Goal: Task Accomplishment & Management: Complete application form

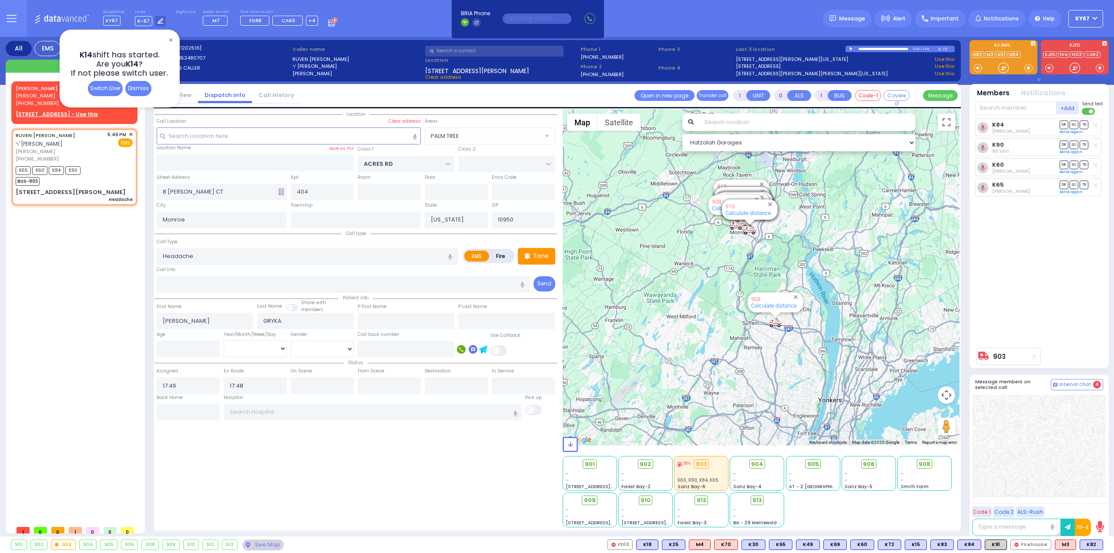
select select "PALM TREE"
select select
click at [170, 39] on span "✕" at bounding box center [170, 40] width 7 height 10
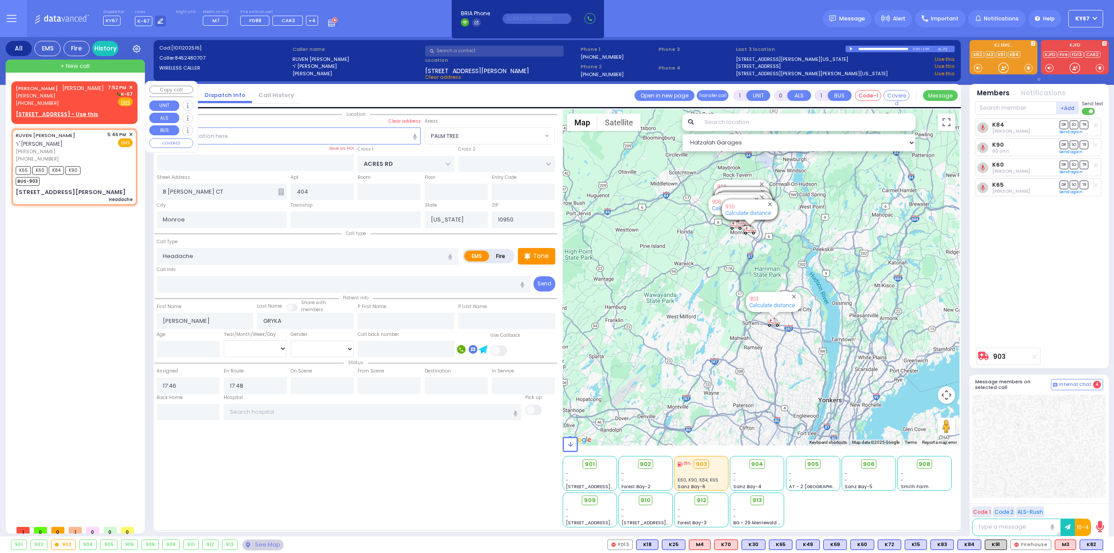
click at [62, 92] on span "[PERSON_NAME]" at bounding box center [83, 87] width 42 height 7
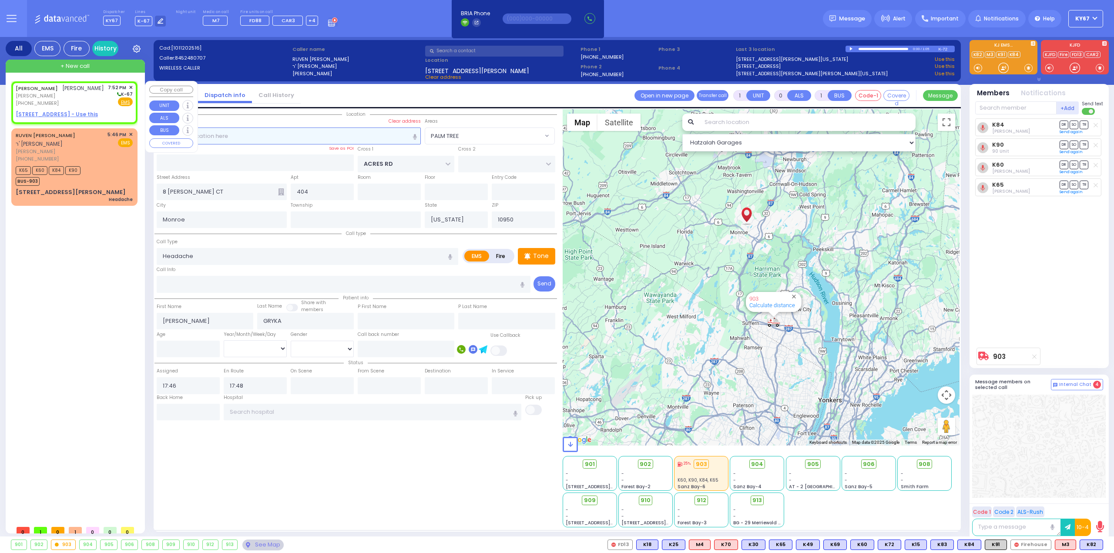
type input "2"
type input "1"
select select
radio input "true"
type input "[PERSON_NAME]"
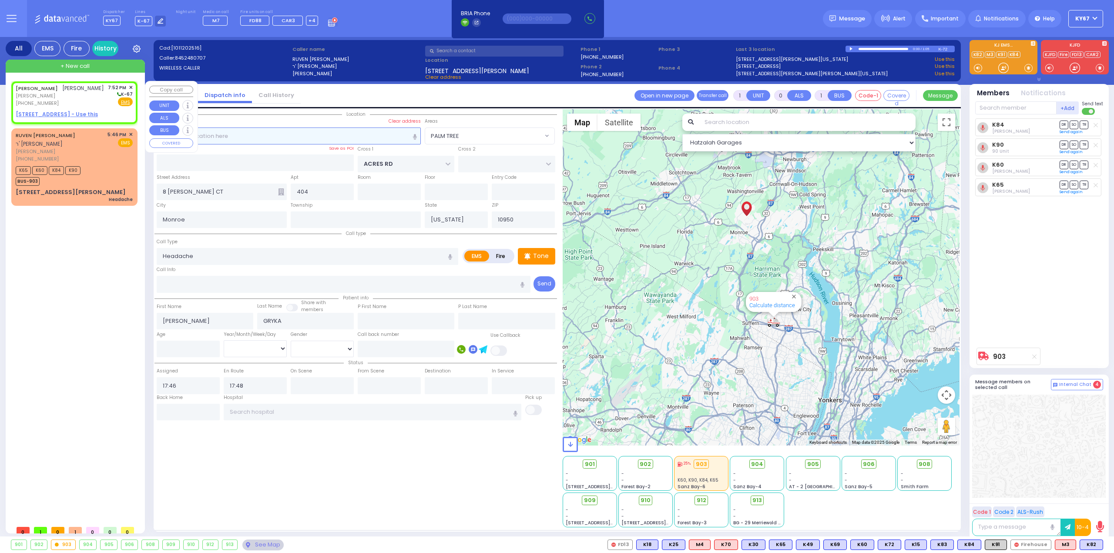
type input "[PERSON_NAME]"
select select
type input "19:52"
select select "Hatzalah Garages"
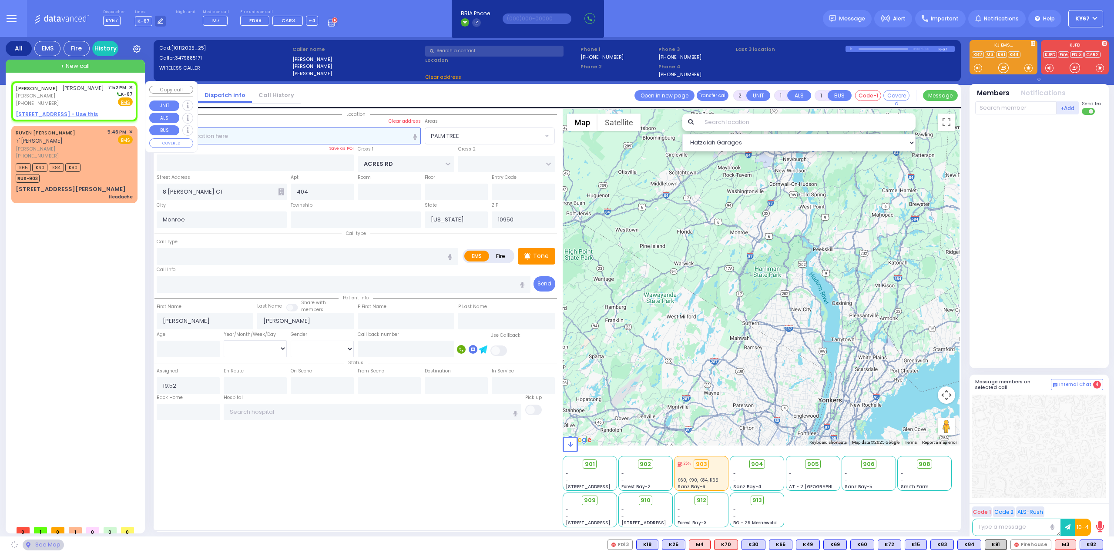
select select
radio input "true"
select select
select select "Hatzalah Garages"
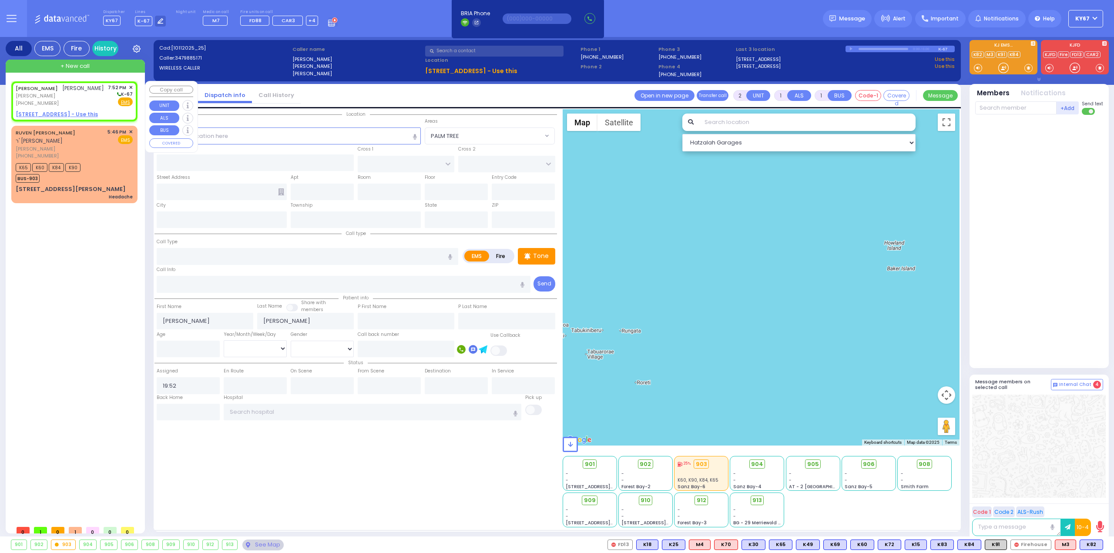
click at [50, 118] on u "[STREET_ADDRESS] - Use this" at bounding box center [57, 114] width 82 height 7
select select
radio input "true"
select select
select select "Hatzalah Garages"
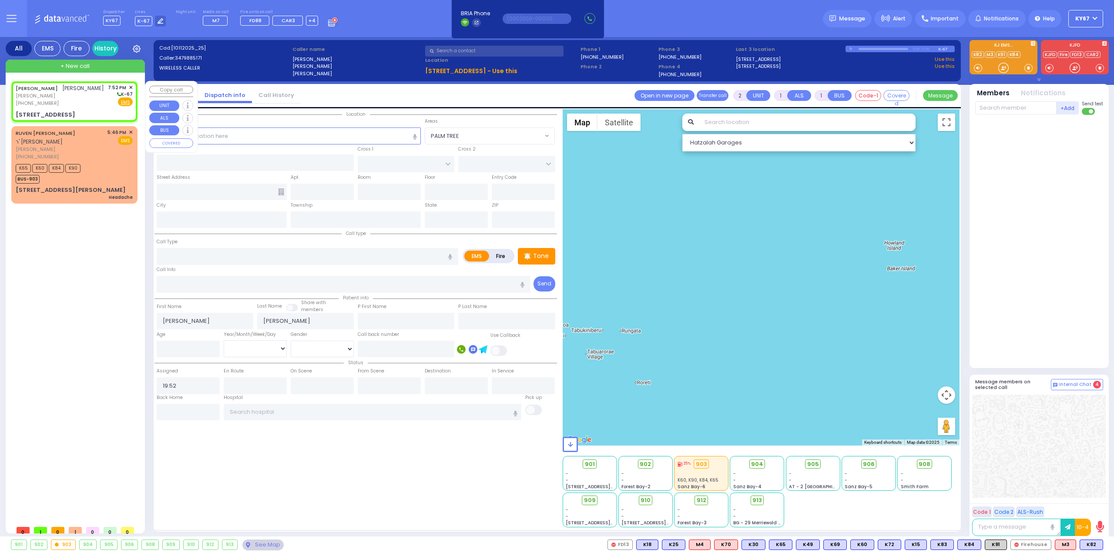
select select
radio input "true"
select select
select select "Hatzalah Garages"
type input "[PERSON_NAME] BLVD"
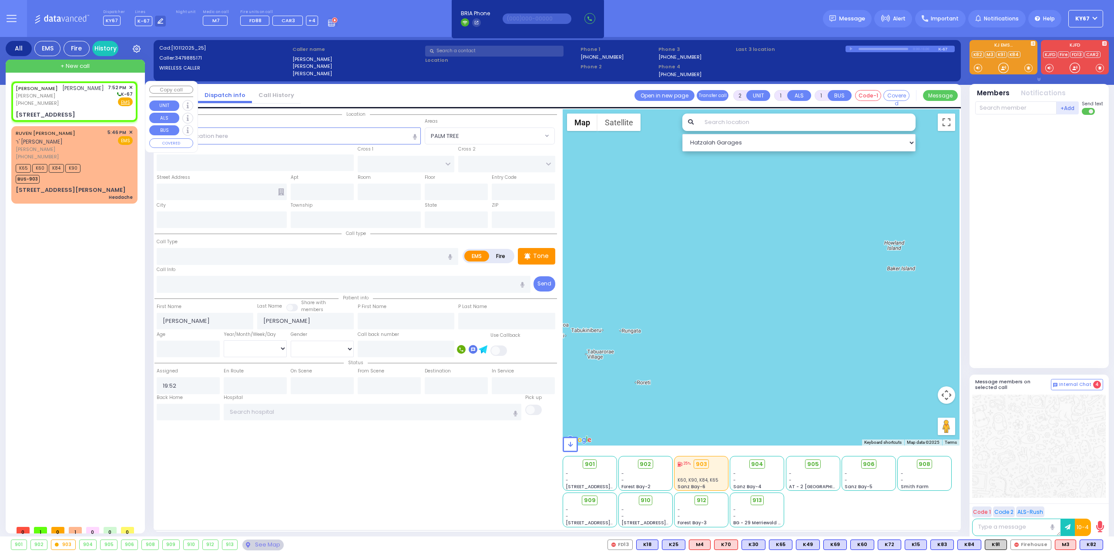
type input "MERON DR"
type input "[STREET_ADDRESS]"
type input "103"
type input "Monroe"
type input "[US_STATE]"
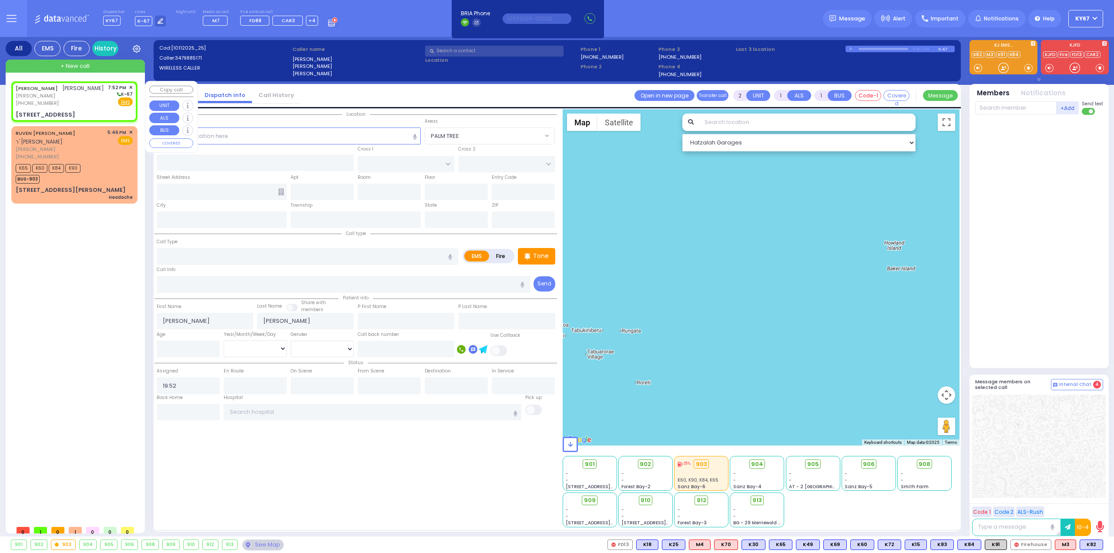
type input "10950"
select select "SECTION 6"
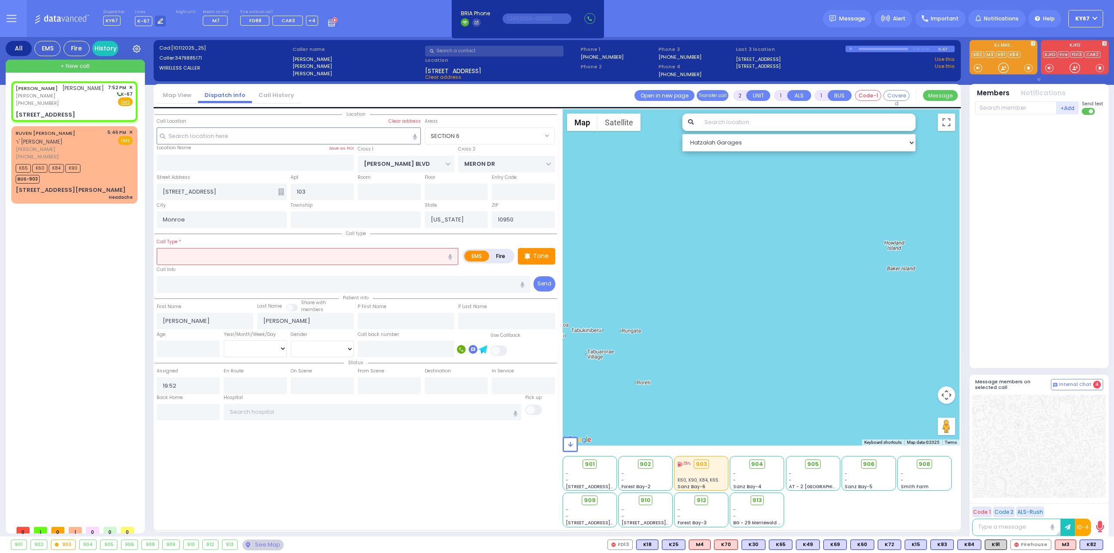
click at [223, 251] on input "text" at bounding box center [308, 256] width 302 height 17
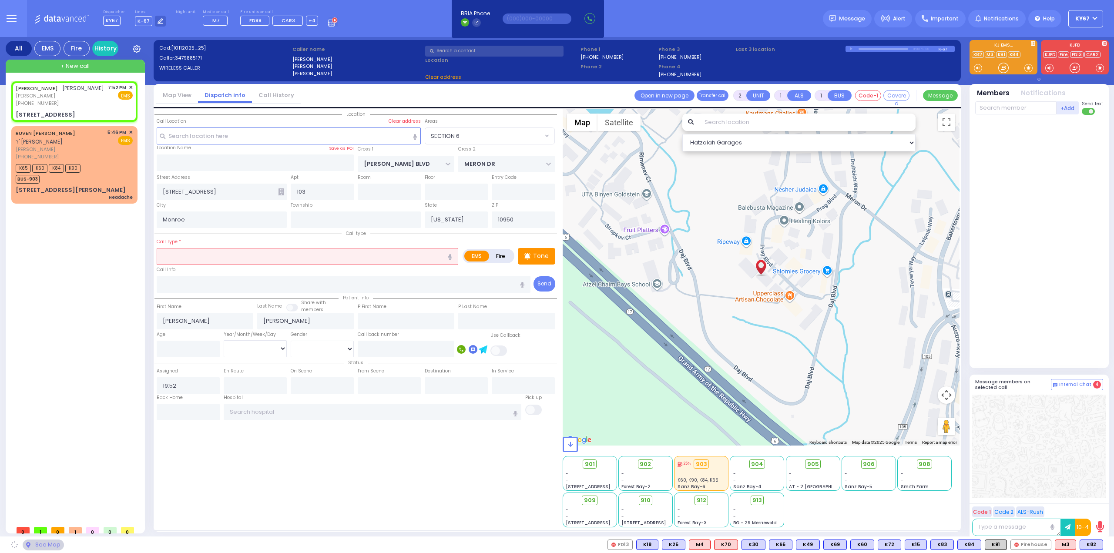
select select
radio input "true"
select select
select select "Hatzalah Garages"
select select "SECTION 6"
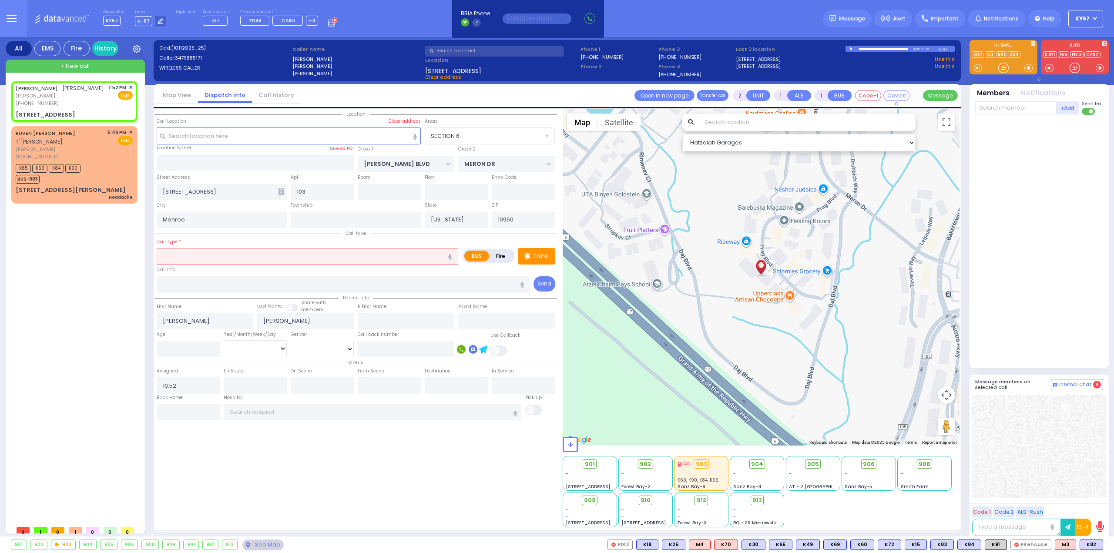
select select
radio input "true"
select select
select select "Hatzalah Garages"
select select "SECTION 6"
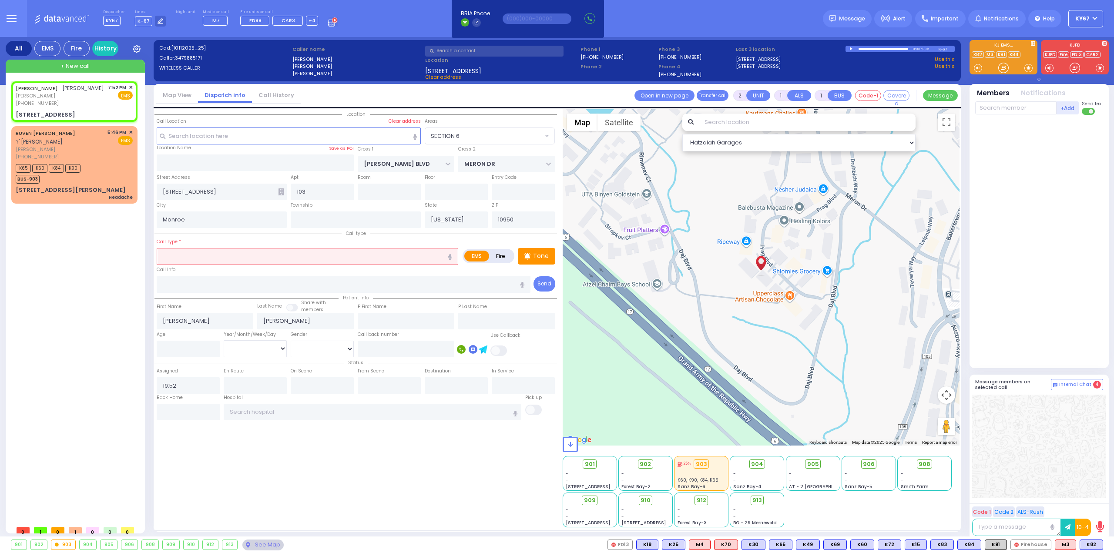
click at [452, 255] on icon "button" at bounding box center [450, 257] width 4 height 6
type input "child fail"
select select
radio input "true"
select select
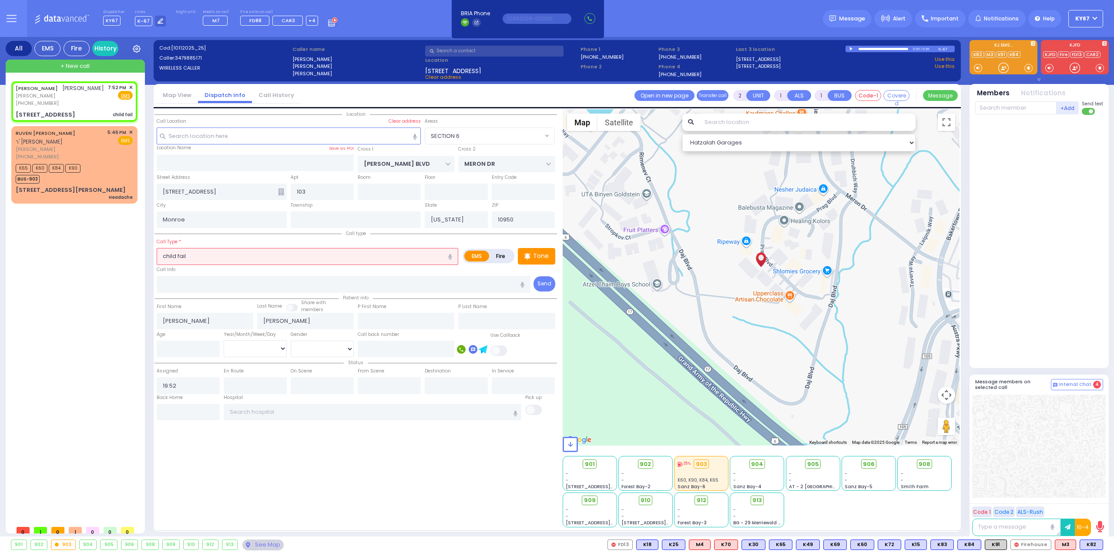
click at [125, 263] on div "[PERSON_NAME] [PERSON_NAME] [PERSON_NAME] [PHONE_NUMBER] 7:52 PM ✕ EMS" at bounding box center [76, 301] width 130 height 440
select select "Hatzalah Garages"
select select "SECTION 6"
click at [537, 252] on p "Tone" at bounding box center [541, 256] width 16 height 9
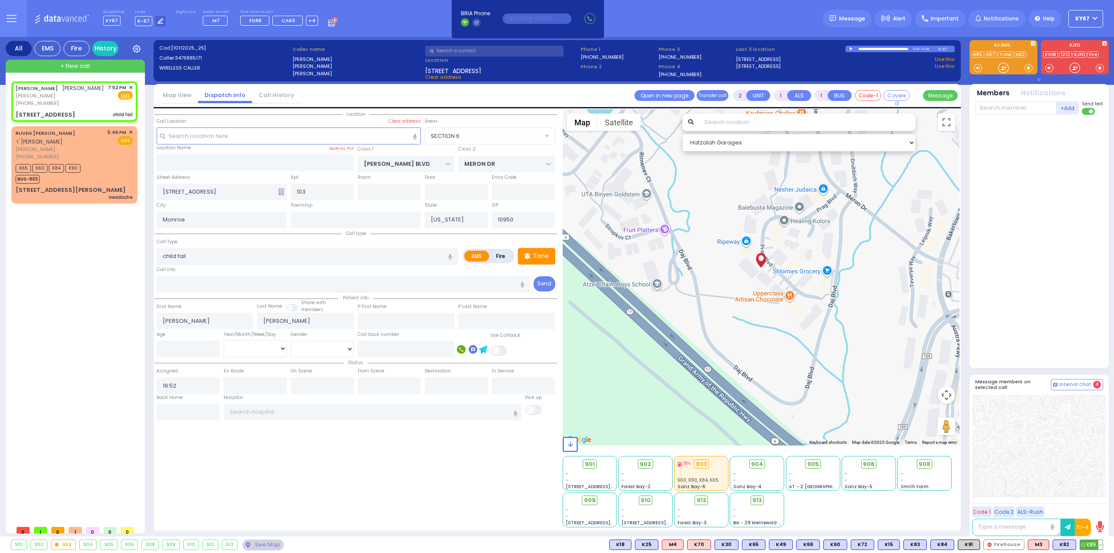
click at [1092, 542] on span "K85" at bounding box center [1091, 545] width 23 height 10
select select
radio input "true"
select select
type input "19:53"
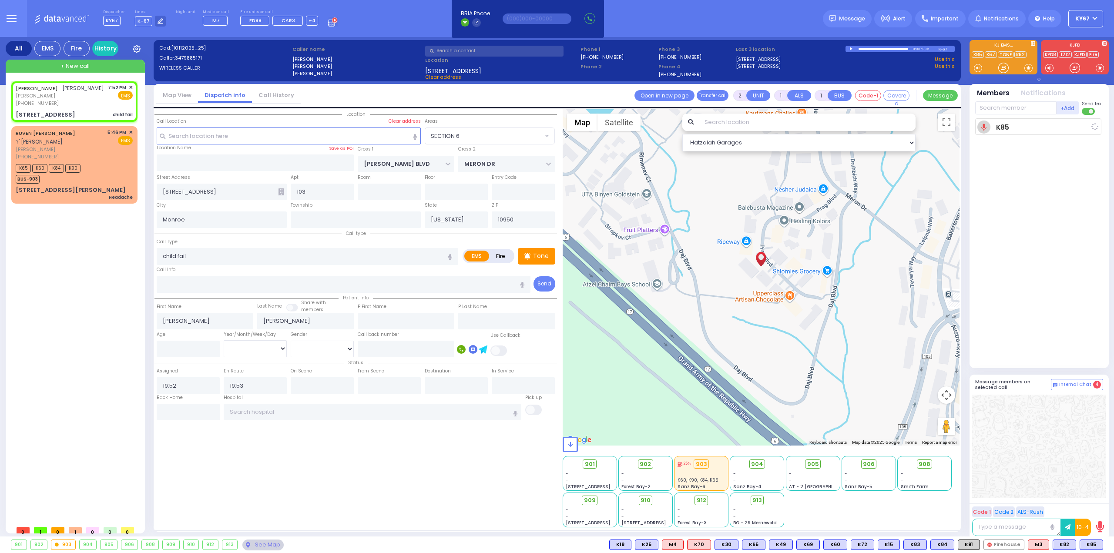
select select "Hatzalah Garages"
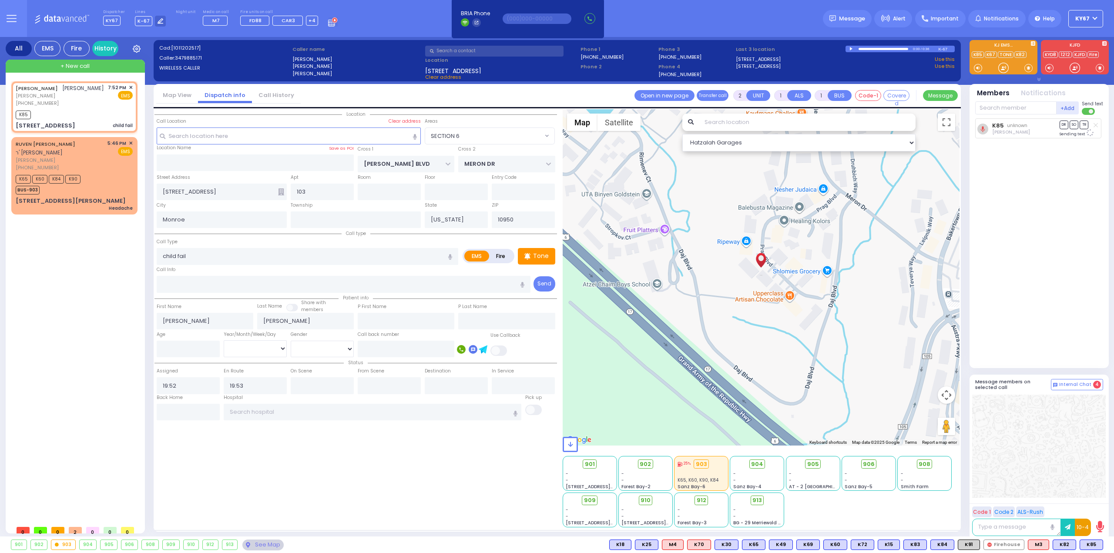
select select "SECTION 6"
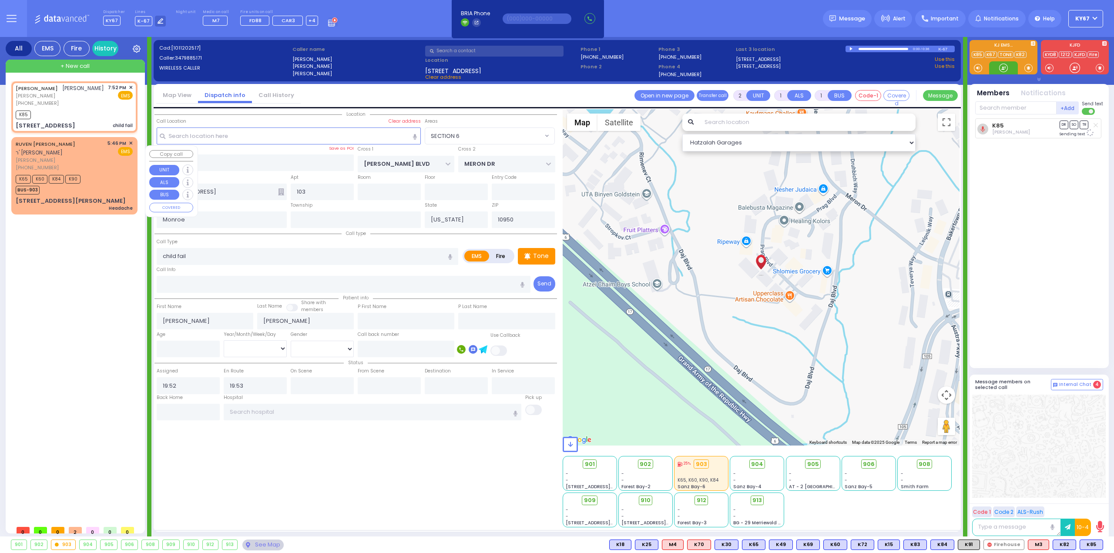
click at [107, 177] on div "K65 K60 K84 K90 BUS-903" at bounding box center [74, 184] width 117 height 22
type input "1"
type input "0"
select select
type input "Headache"
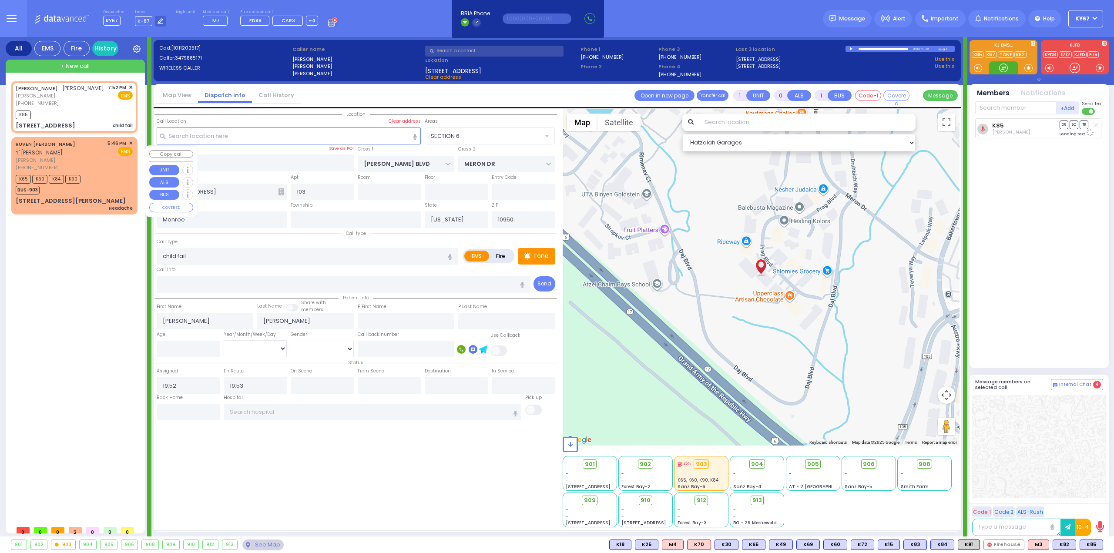
radio input "true"
type input "[PERSON_NAME]"
type input "GRYKA"
select select
type input "17:46"
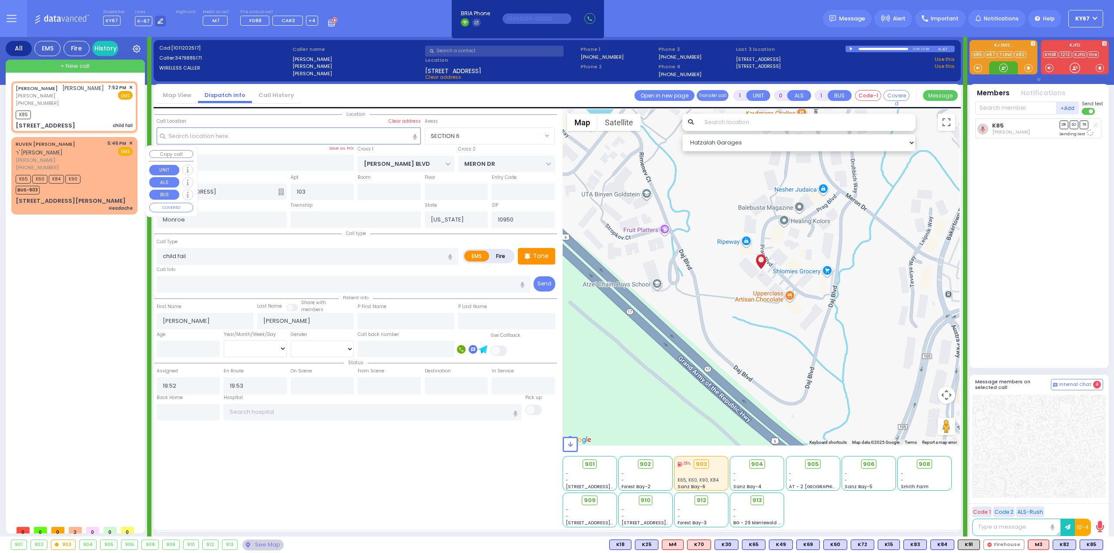
type input "17:48"
select select "Hatzalah Garages"
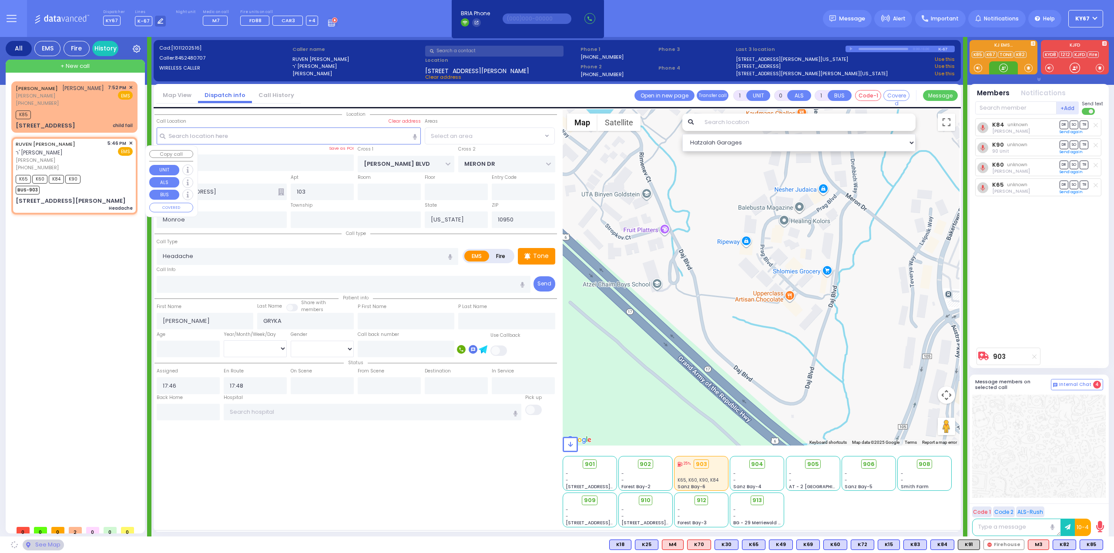
type input "ACRES RD"
type input "8 [PERSON_NAME] CT"
type input "404"
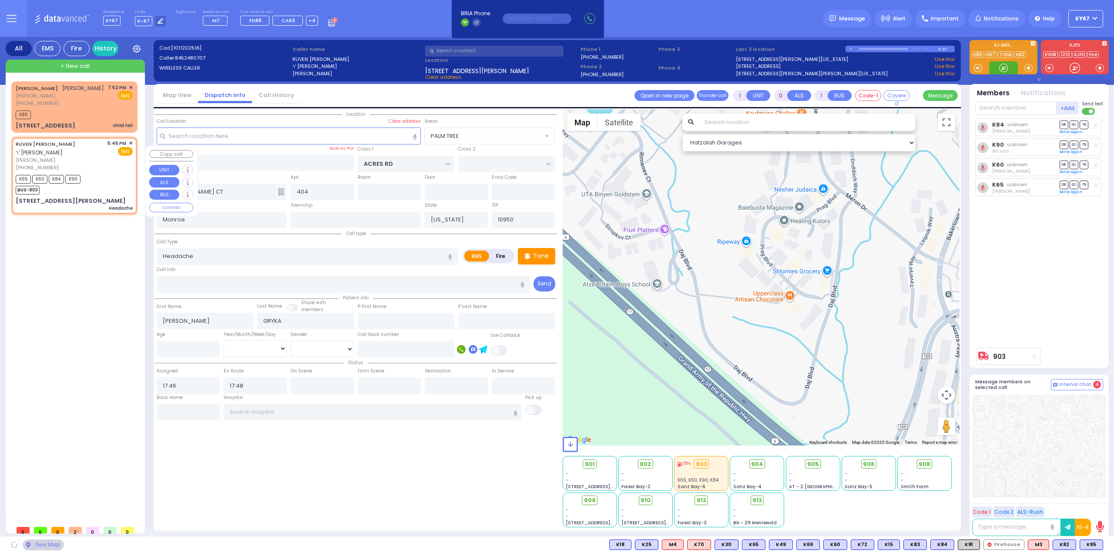
select select "PALM TREE"
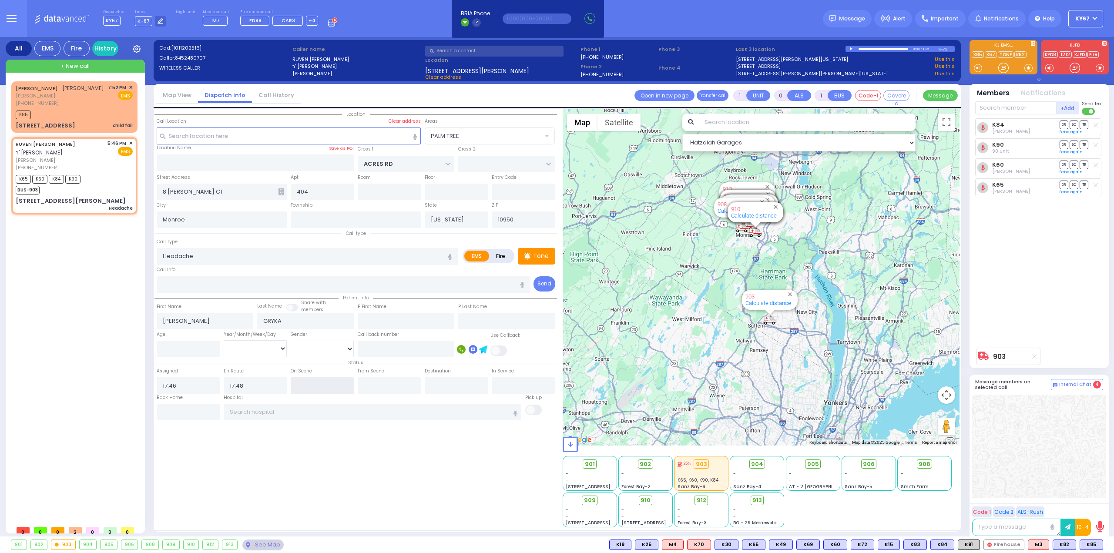
click at [326, 390] on input "text" at bounding box center [322, 385] width 63 height 17
type input "17:50"
click at [385, 377] on input "text" at bounding box center [389, 385] width 63 height 17
select select
radio input "true"
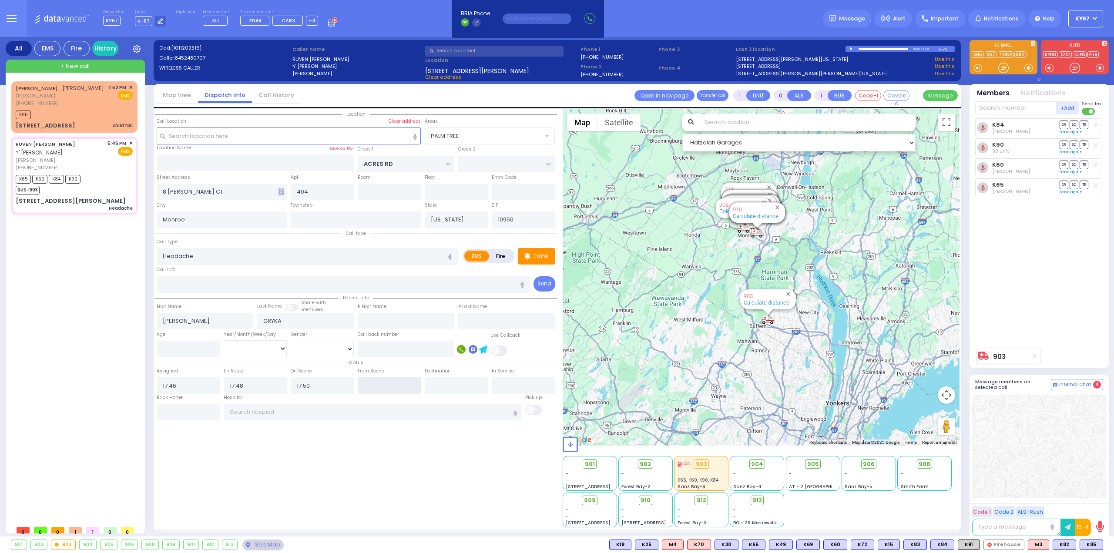
select select
select select "Hatzalah Garages"
select select "PALM TREE"
type input "18:20"
click at [466, 473] on div "Location All areas" at bounding box center [356, 318] width 403 height 418
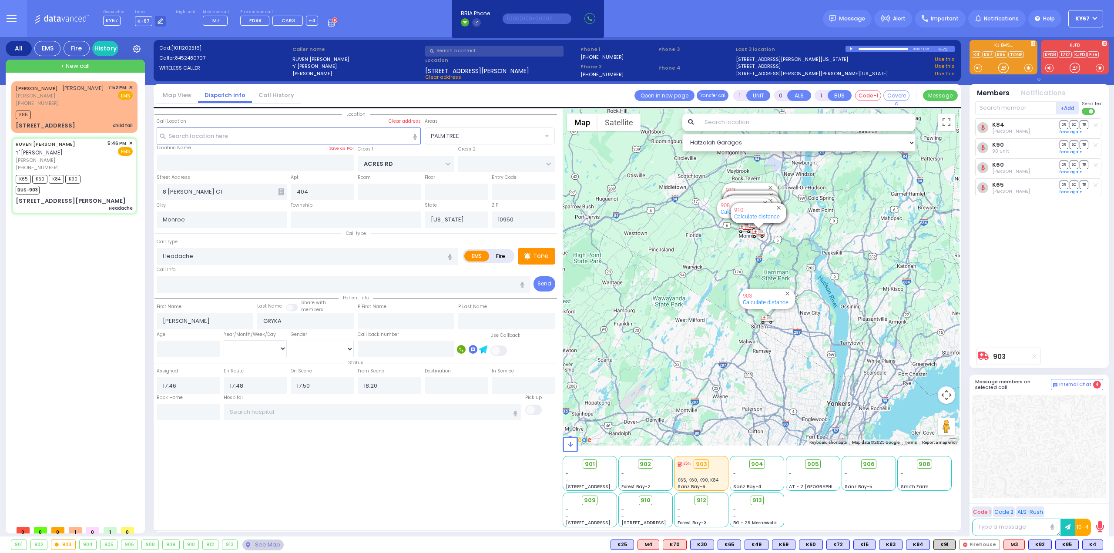
select select
radio input "true"
select select
select select "Hatzalah Garages"
select select "PALM TREE"
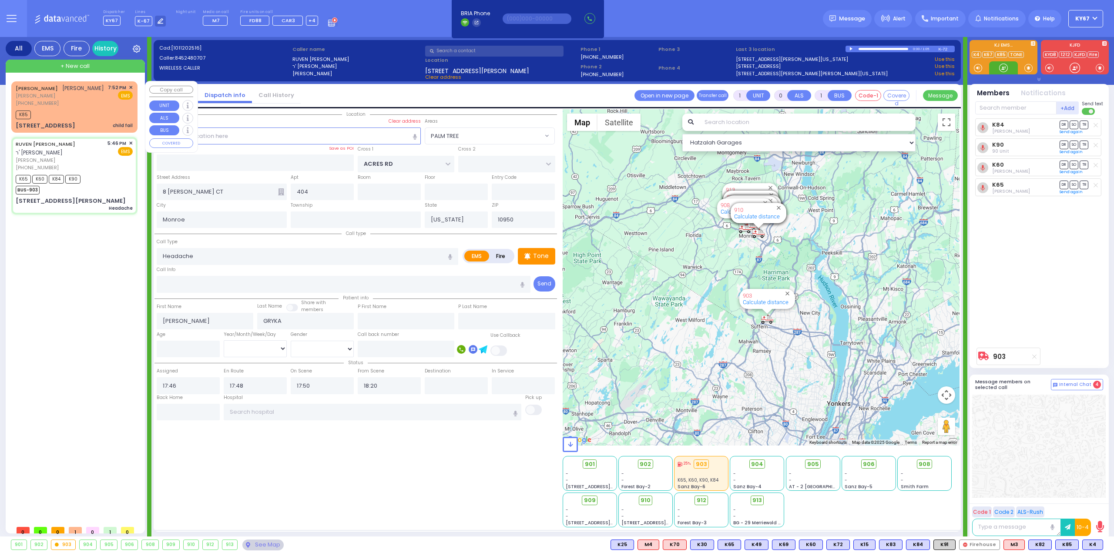
click at [78, 100] on span "[PERSON_NAME]" at bounding box center [60, 95] width 88 height 7
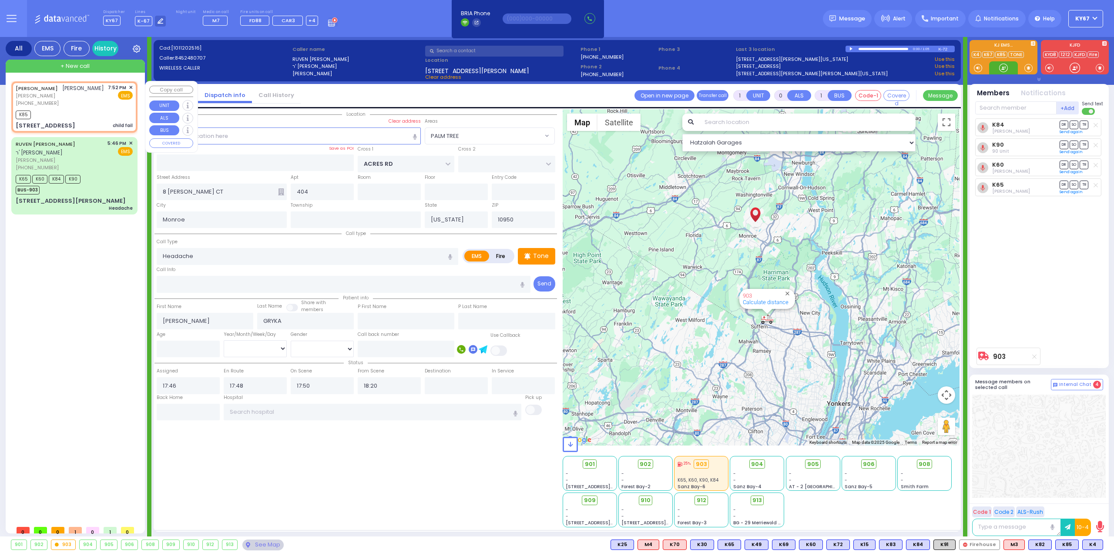
type input "2"
type input "1"
select select
type input "child fail"
radio input "true"
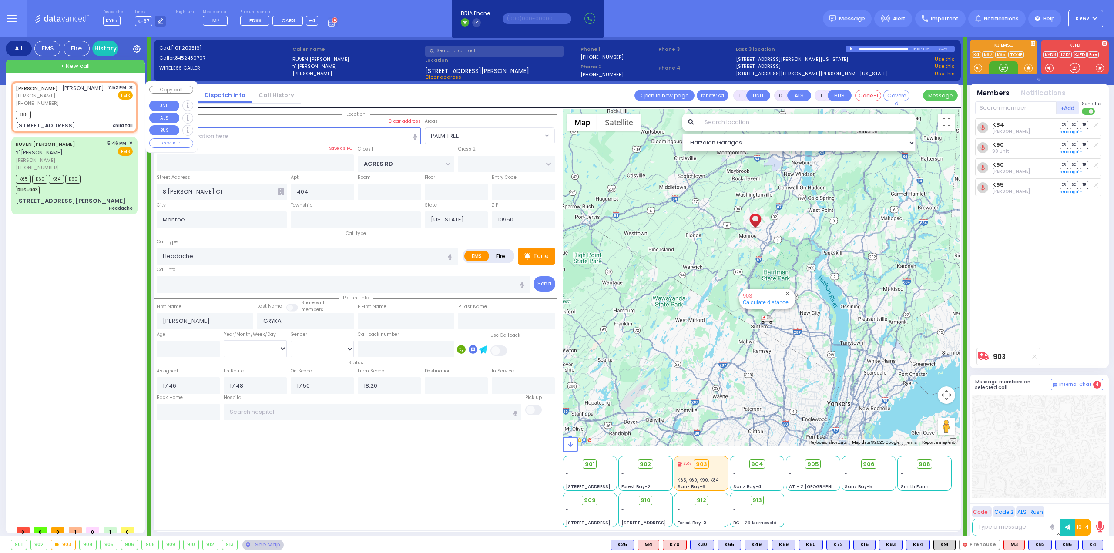
type input "[PERSON_NAME]"
select select
type input "19:52"
type input "19:53"
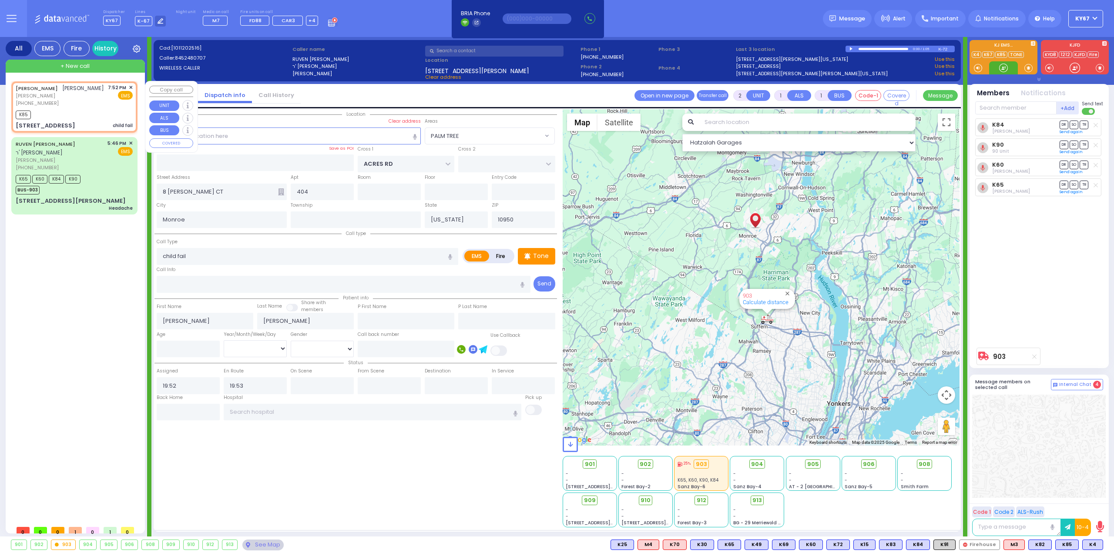
select select "Hatzalah Garages"
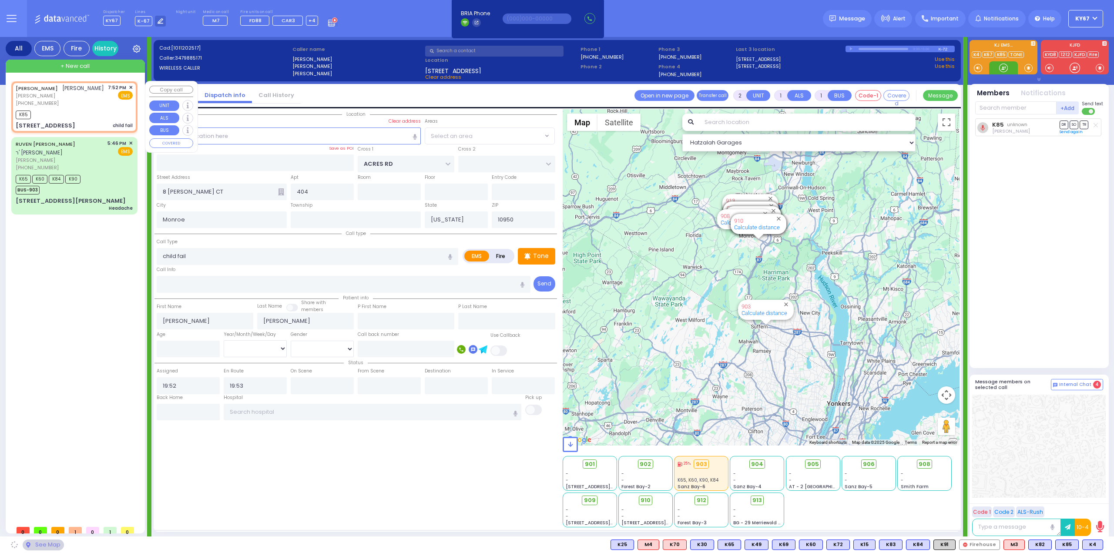
type input "[PERSON_NAME] BLVD"
type input "MERON DR"
type input "[STREET_ADDRESS]"
type input "103"
select select "SECTION 6"
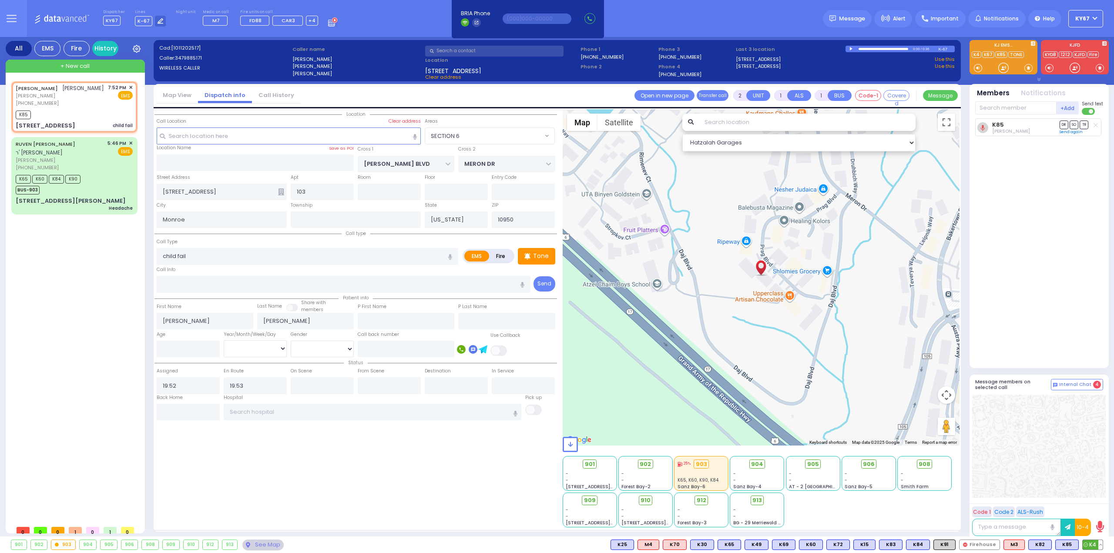
click at [1089, 545] on span "K4" at bounding box center [1093, 545] width 20 height 10
select select
radio input "true"
select select
select select "Hatzalah Garages"
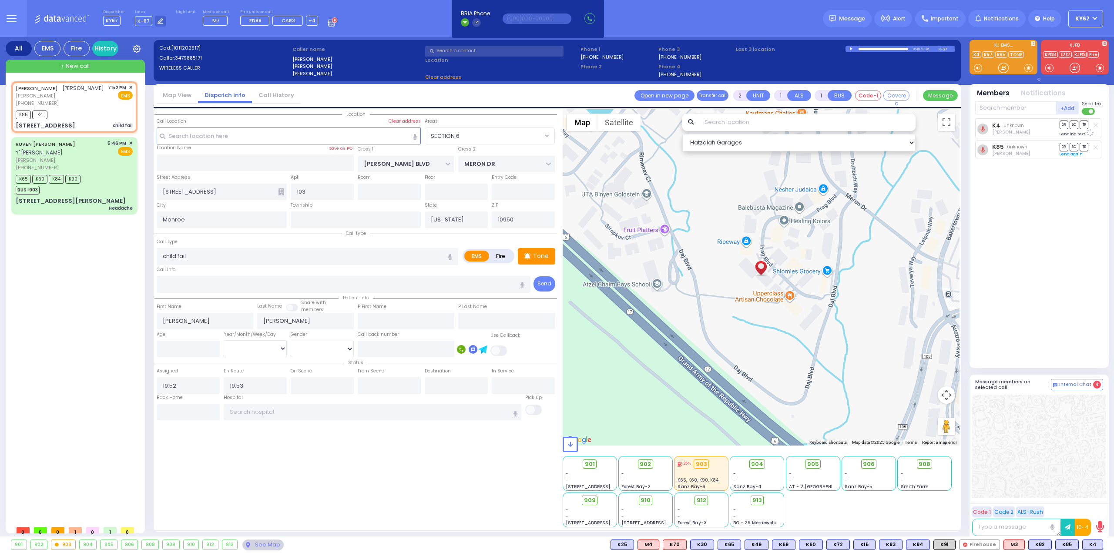
select select "SECTION 6"
click at [92, 164] on div "[PHONE_NUMBER]" at bounding box center [60, 167] width 89 height 7
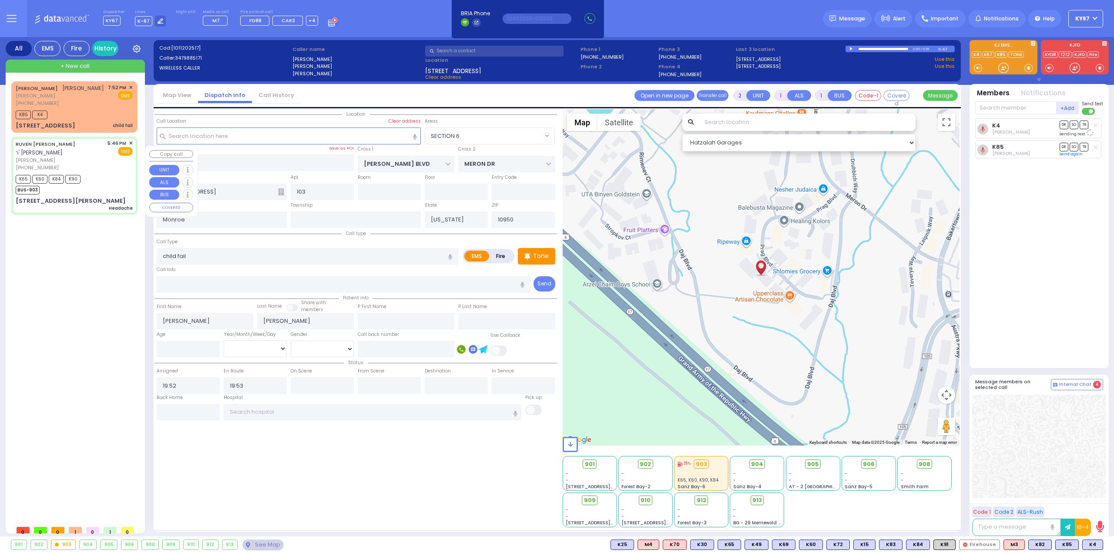
type input "1"
type input "0"
select select
type input "Headache"
radio input "true"
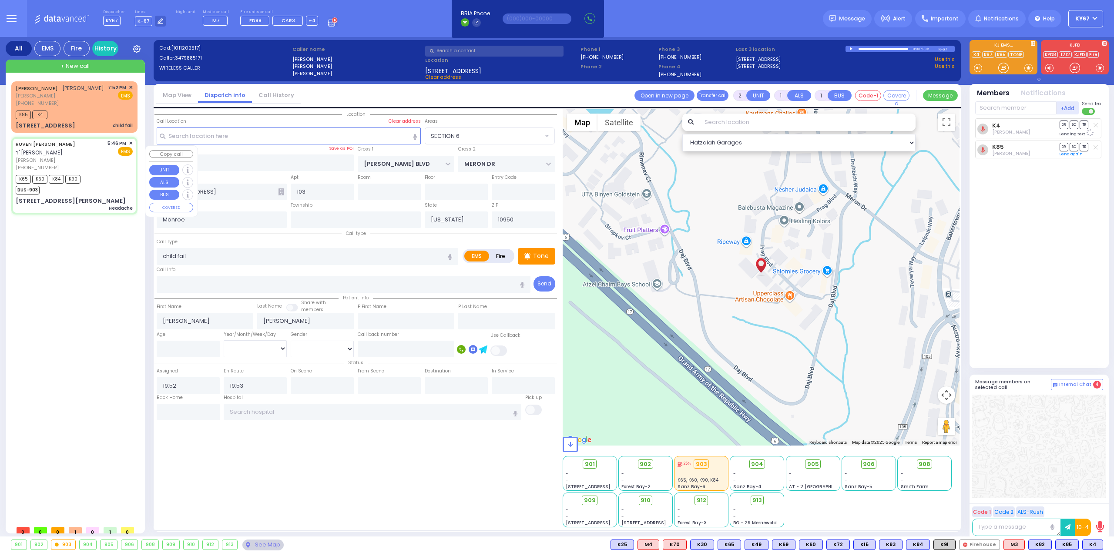
type input "[PERSON_NAME]"
type input "GRYKA"
select select
type input "17:46"
type input "17:48"
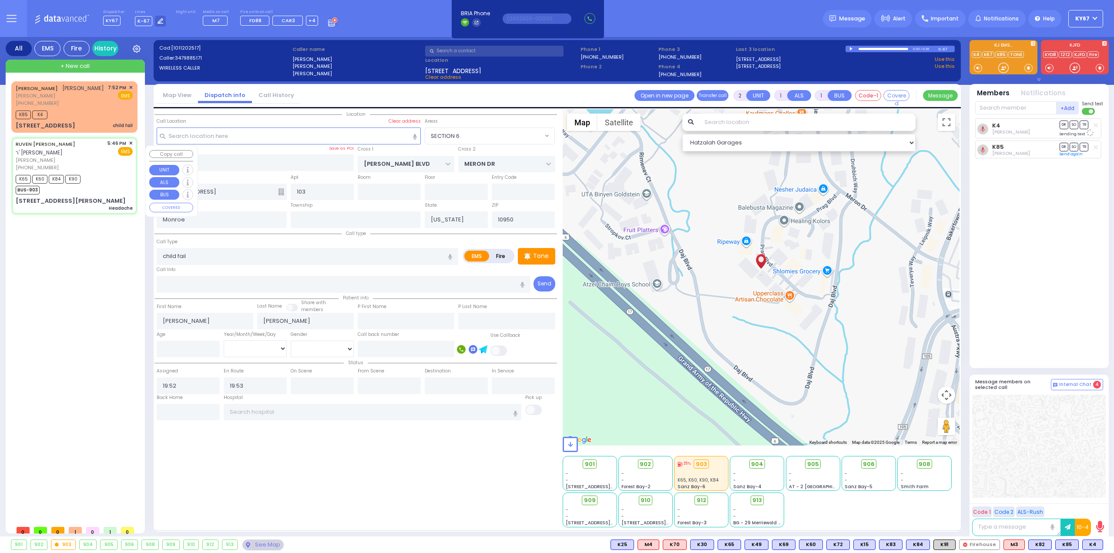
type input "17:50"
type input "18:20"
select select "Hatzalah Garages"
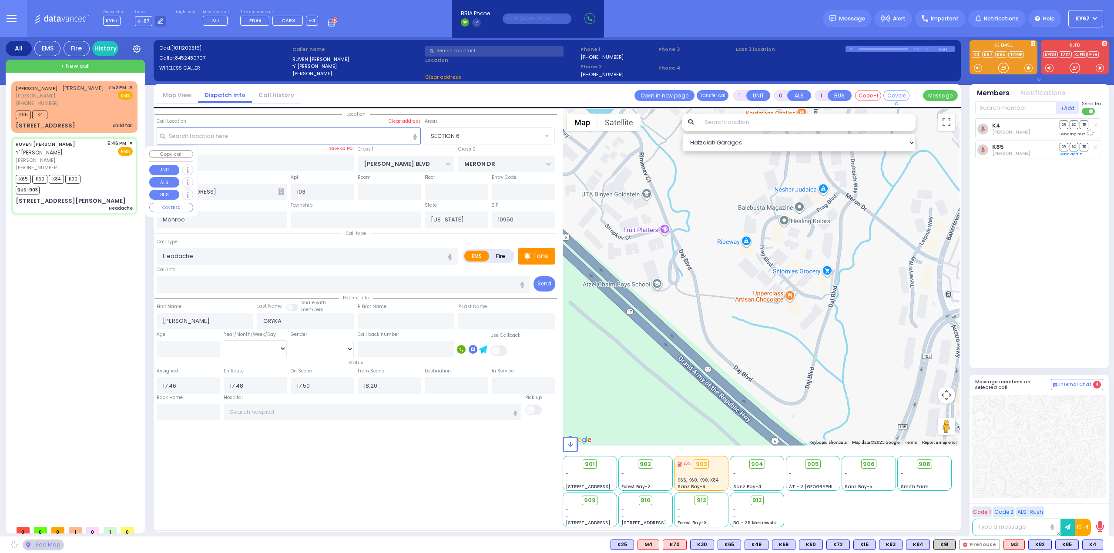
type input "ACRES RD"
type input "8 [PERSON_NAME] CT"
type input "404"
select select "PALM TREE"
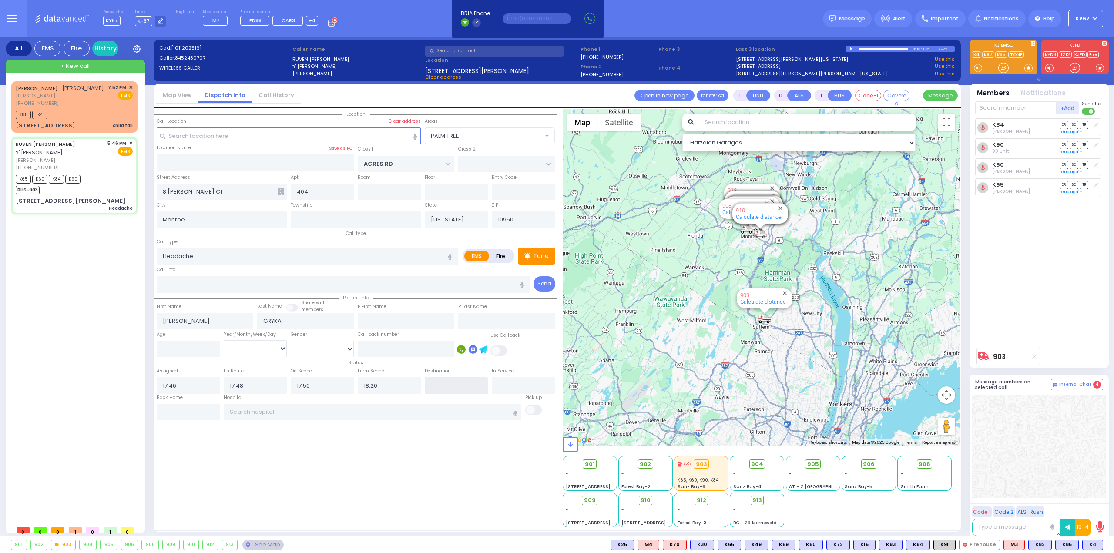
click at [460, 386] on input "text" at bounding box center [456, 385] width 63 height 17
type input "19:15"
click at [538, 487] on div "Location All areas" at bounding box center [356, 318] width 403 height 418
click at [513, 382] on input "text" at bounding box center [523, 385] width 63 height 17
select select
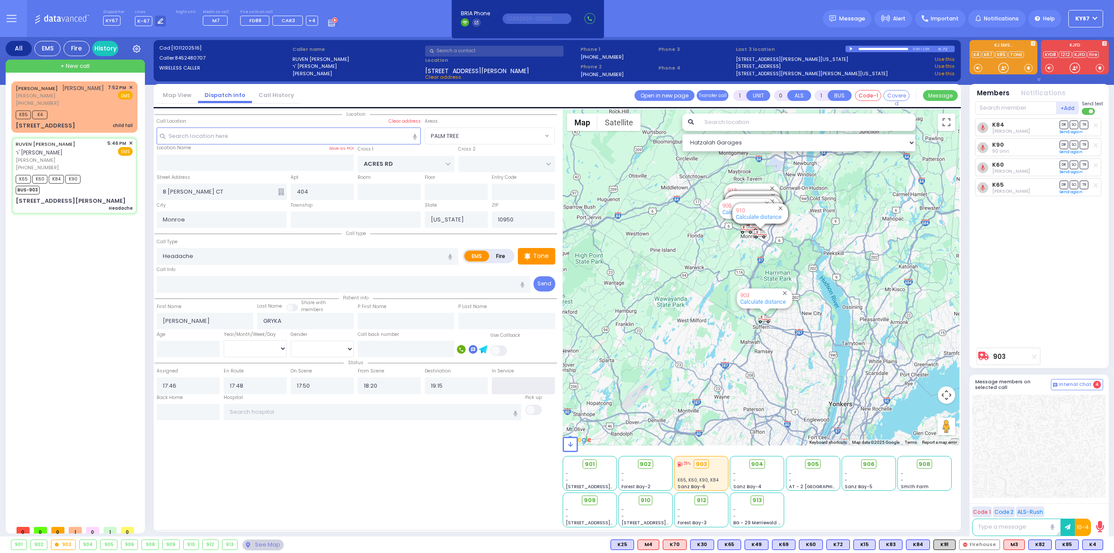
radio input "true"
select select
select select "Hatzalah Garages"
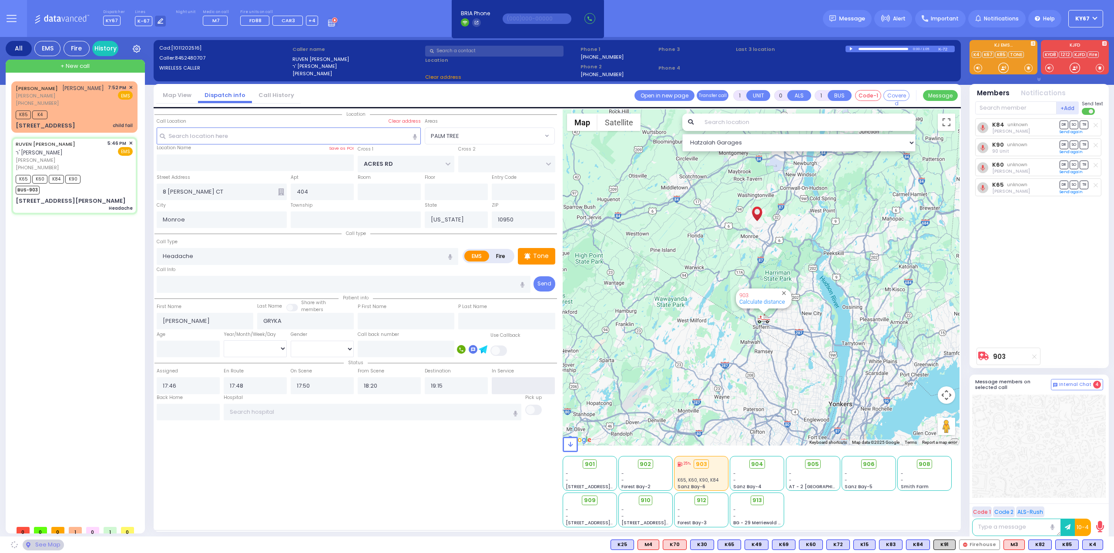
select select "PALM TREE"
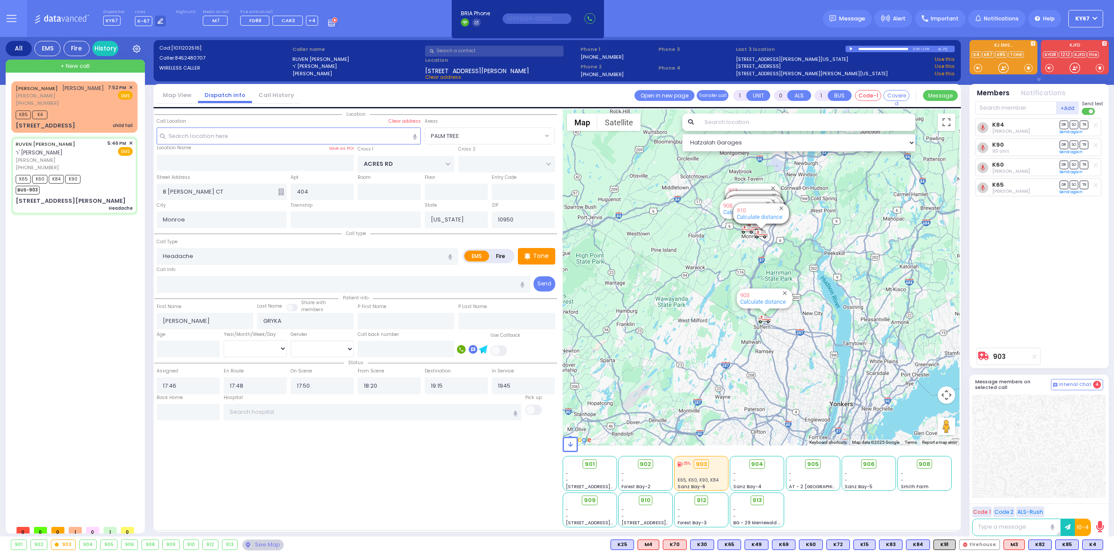
type input "19:45"
drag, startPoint x: 465, startPoint y: 484, endPoint x: 400, endPoint y: 463, distance: 67.6
click at [464, 483] on div "Location All areas" at bounding box center [356, 318] width 403 height 418
select select
radio input "true"
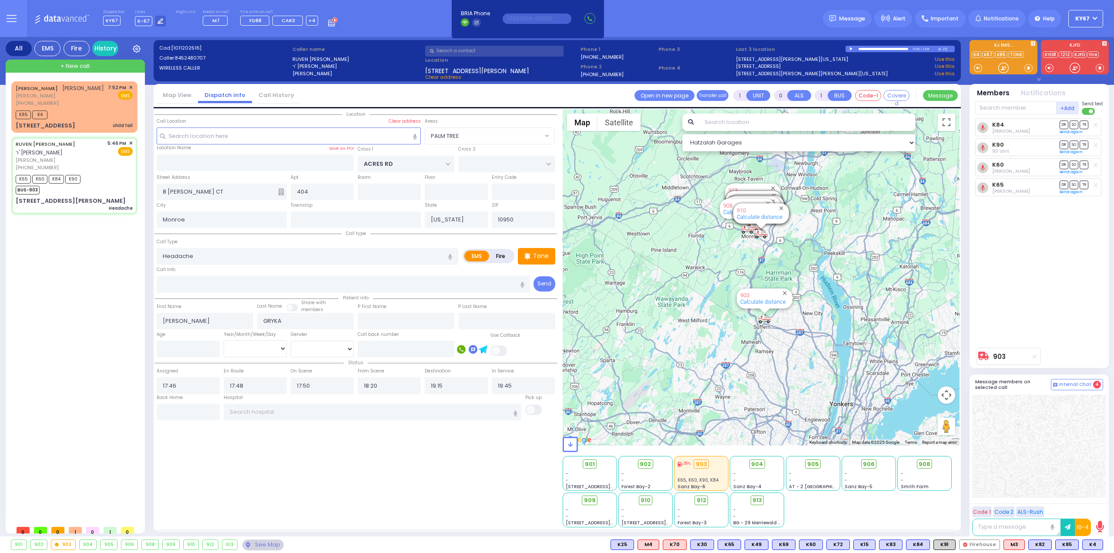
select select
select select "Hatzalah Garages"
click at [194, 413] on input "text" at bounding box center [188, 412] width 63 height 17
select select "PALM TREE"
click at [98, 309] on div "[PERSON_NAME] [PERSON_NAME] [PERSON_NAME] [PHONE_NUMBER] 7:52 PM ✕ K85 K4" at bounding box center [76, 301] width 130 height 440
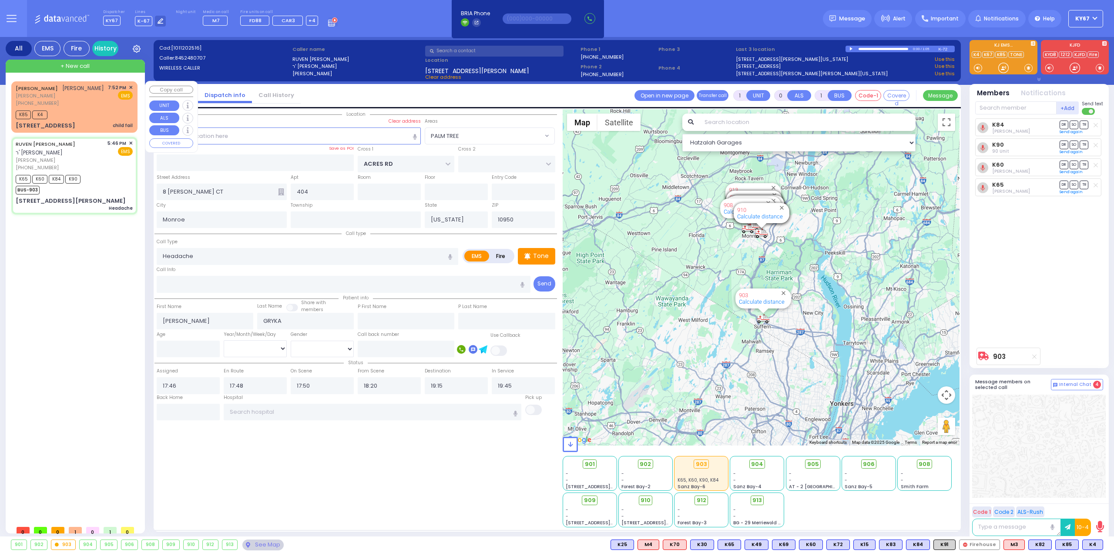
click at [58, 91] on link "[PERSON_NAME]" at bounding box center [37, 88] width 42 height 7
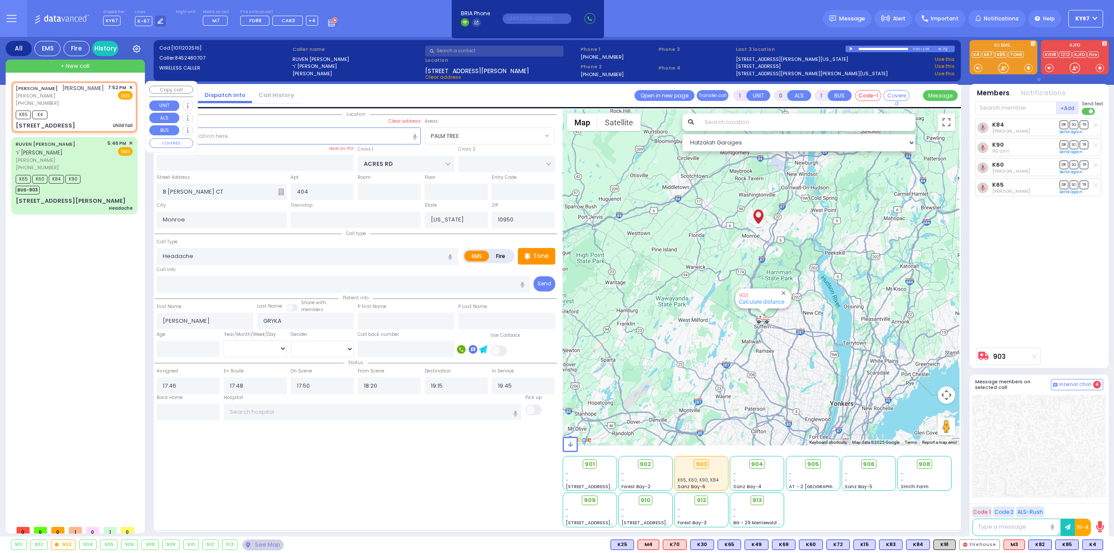
type input "2"
type input "1"
select select
type input "child fail"
radio input "true"
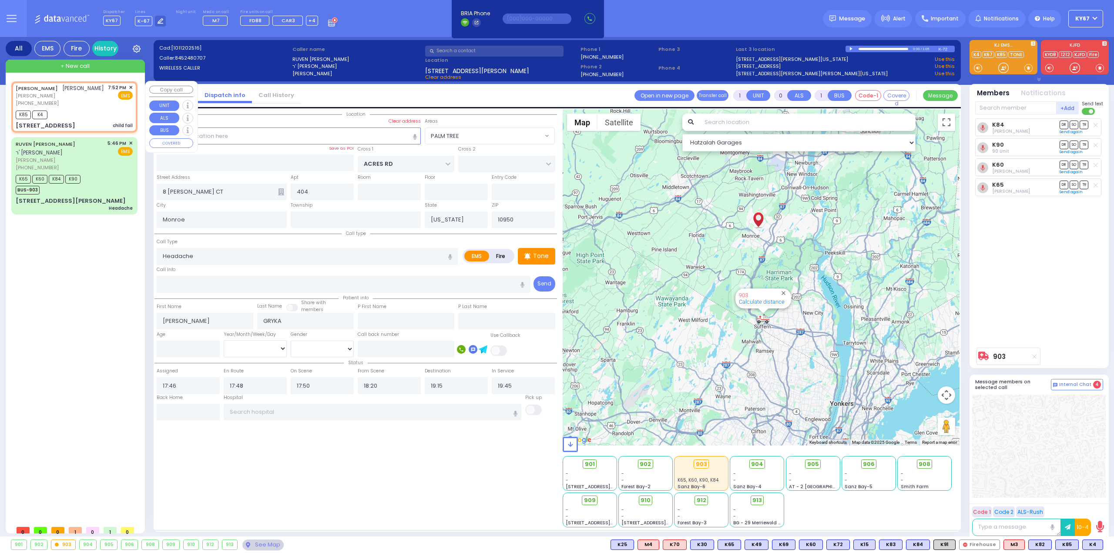
type input "[PERSON_NAME]"
select select
type input "19:52"
type input "19:53"
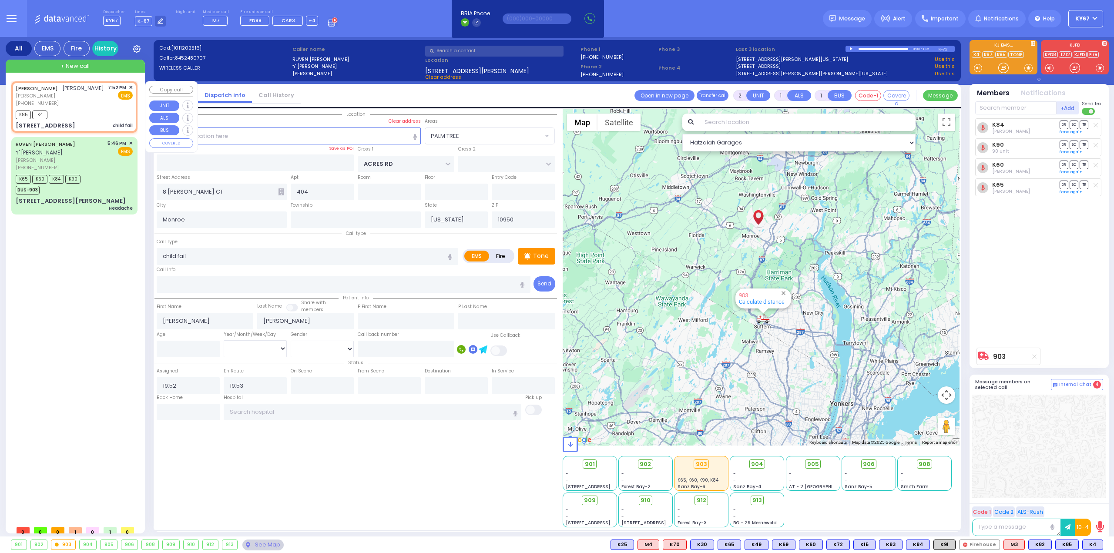
select select "Hatzalah Garages"
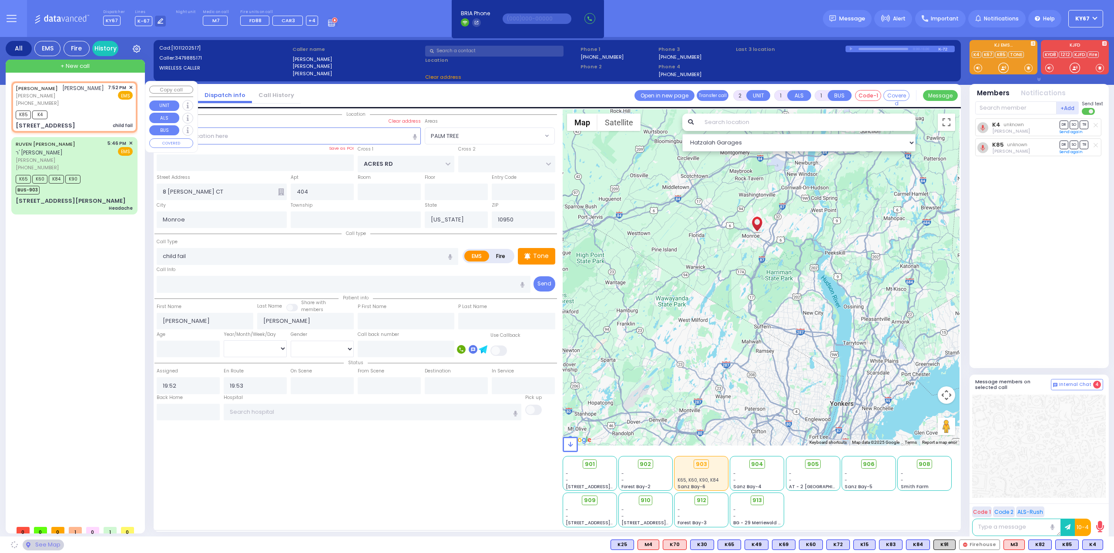
type input "[PERSON_NAME] BLVD"
type input "MERON DR"
type input "[STREET_ADDRESS]"
type input "103"
select select "SECTION 6"
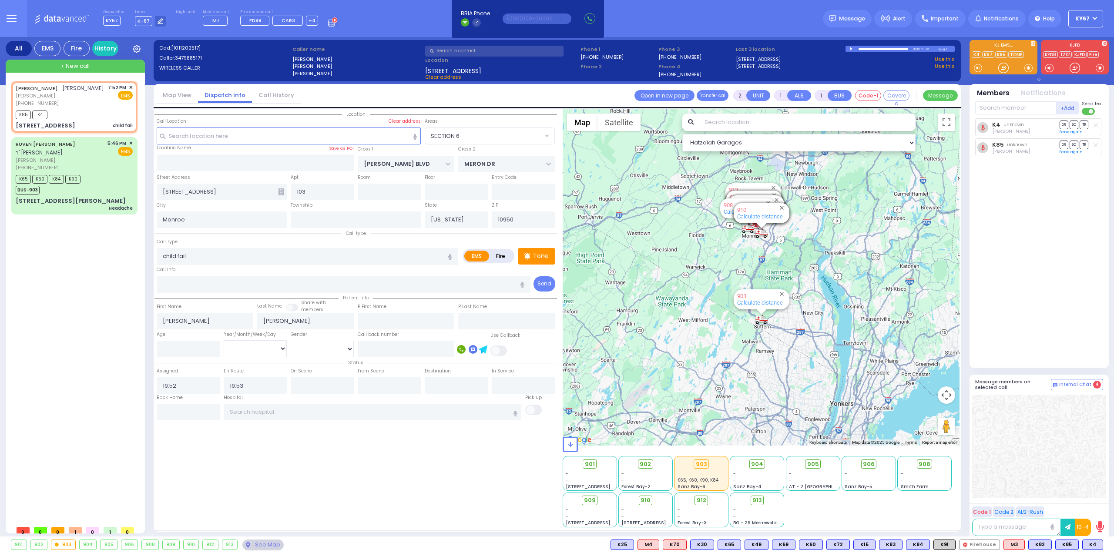
click at [362, 502] on div "Location All areas" at bounding box center [356, 318] width 403 height 418
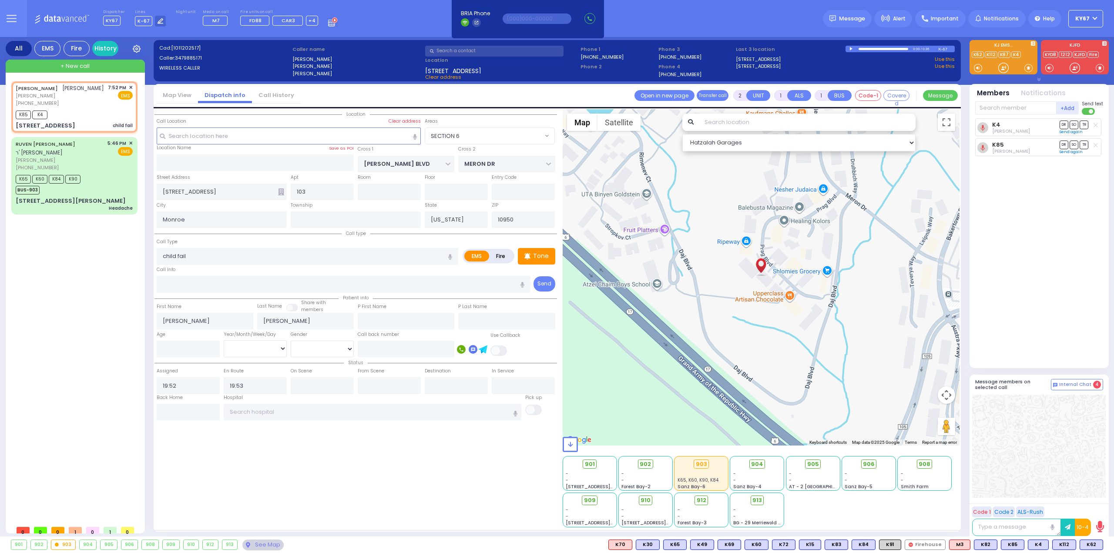
click at [61, 279] on div "[PERSON_NAME] [PERSON_NAME] [PERSON_NAME] [PHONE_NUMBER] 7:52 PM ✕ K85 K4" at bounding box center [76, 301] width 130 height 440
